Goal: Check status: Check status

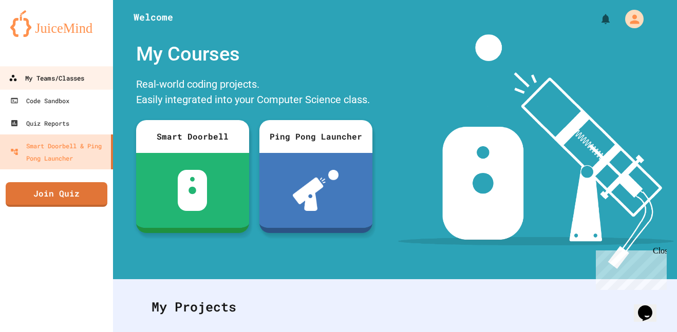
click at [60, 81] on div "My Teams/Classes" at bounding box center [46, 78] width 75 height 13
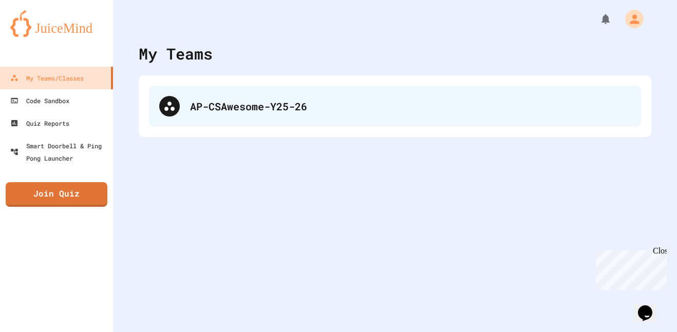
click at [236, 102] on div "AP-CSAwesome-Y25-26" at bounding box center [410, 106] width 441 height 15
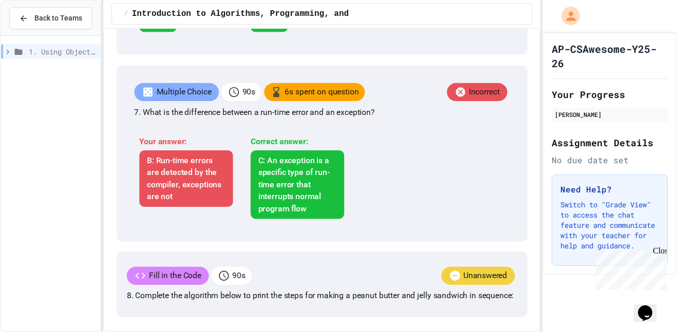
scroll to position [1486, 0]
click at [46, 13] on span "Back to Teams" at bounding box center [58, 18] width 48 height 11
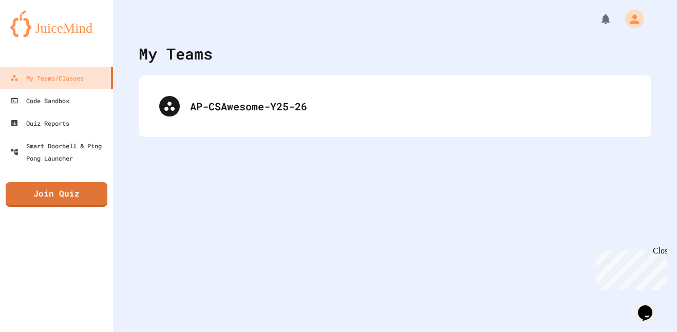
click at [239, 129] on div "AP-CSAwesome-Y25-26" at bounding box center [395, 106] width 512 height 62
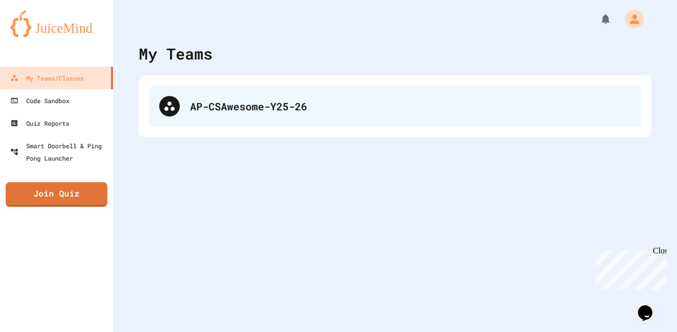
click at [230, 113] on div "AP-CSAwesome-Y25-26" at bounding box center [410, 106] width 441 height 15
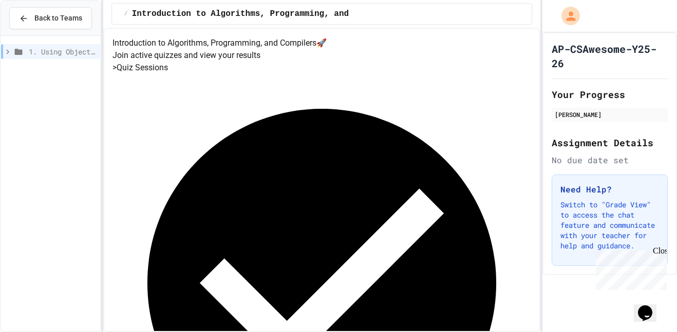
scroll to position [46, 0]
